Goal: Transaction & Acquisition: Book appointment/travel/reservation

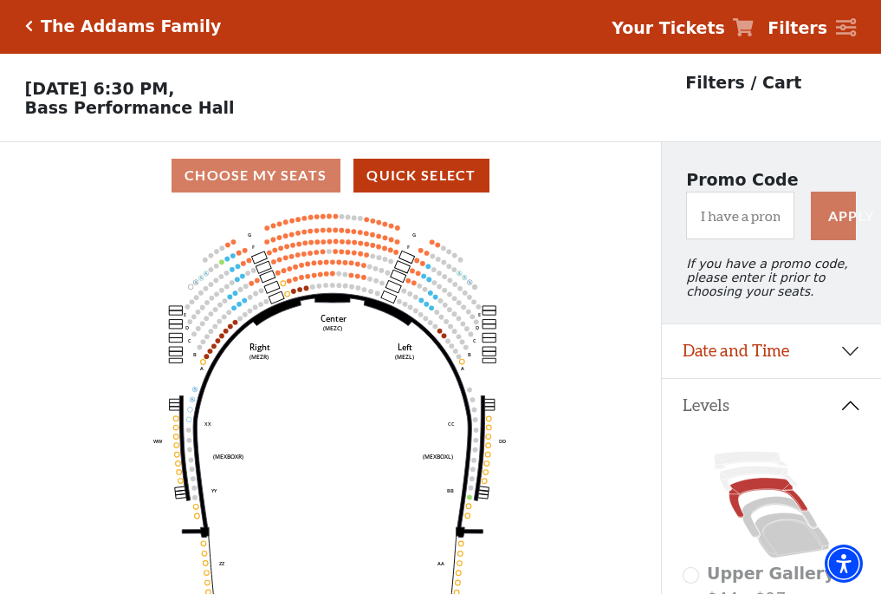
scroll to position [81, 0]
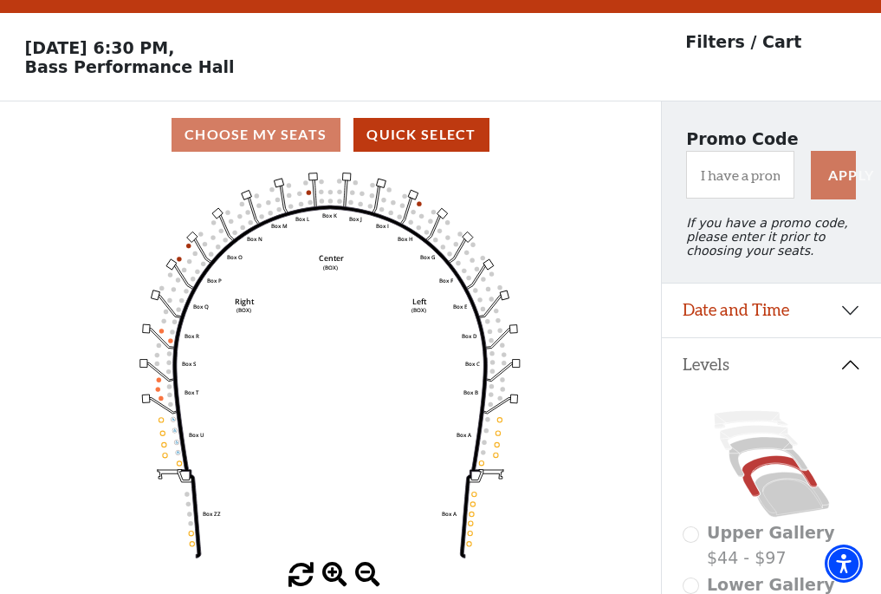
scroll to position [81, 0]
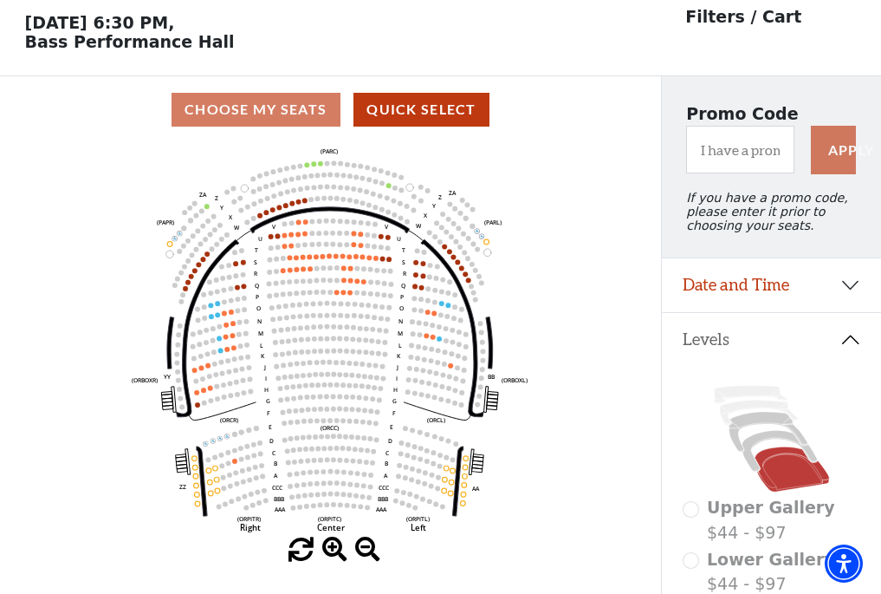
scroll to position [81, 0]
